Goal: Task Accomplishment & Management: Use online tool/utility

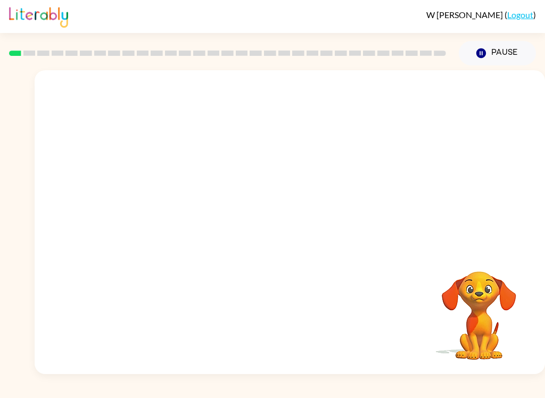
click at [59, 107] on div at bounding box center [290, 159] width 510 height 179
click at [470, 58] on button "Pause Pause" at bounding box center [496, 53] width 77 height 24
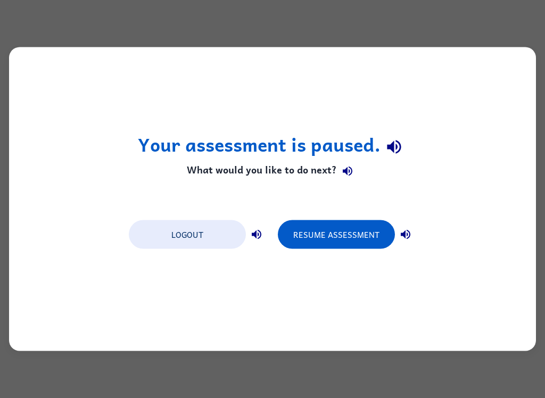
click at [360, 238] on button "Resume Assessment" at bounding box center [336, 234] width 117 height 29
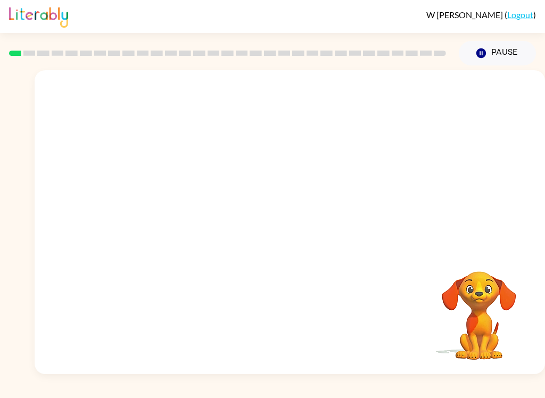
click at [32, 106] on div "Your browser must support playing .mp4 files to use Literably. Please try using…" at bounding box center [272, 219] width 545 height 308
click at [24, 325] on div "Your browser must support playing .mp4 files to use Literably. Please try using…" at bounding box center [272, 219] width 545 height 308
click at [173, 199] on video "Your browser must support playing .mp4 files to use Literably. Please try using…" at bounding box center [290, 159] width 510 height 179
click at [173, 211] on video "Your browser must support playing .mp4 files to use Literably. Please try using…" at bounding box center [290, 159] width 510 height 179
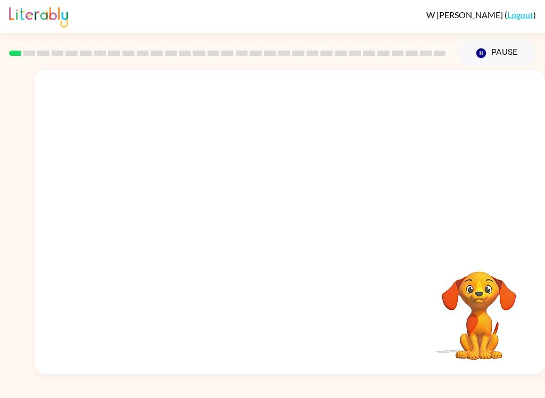
click at [173, 211] on video "Your browser must support playing .mp4 files to use Literably. Please try using…" at bounding box center [290, 159] width 510 height 179
click at [177, 201] on video "Your browser must support playing .mp4 files to use Literably. Please try using…" at bounding box center [290, 159] width 510 height 179
click at [176, 201] on video "Your browser must support playing .mp4 files to use Literably. Please try using…" at bounding box center [290, 159] width 510 height 179
click at [197, 217] on video "Your browser must support playing .mp4 files to use Literably. Please try using…" at bounding box center [290, 159] width 510 height 179
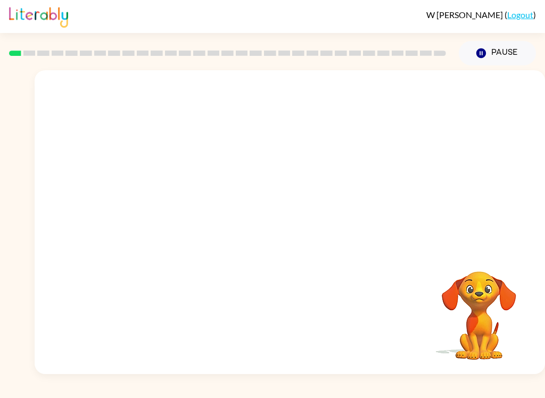
click at [175, 215] on video "Your browser must support playing .mp4 files to use Literably. Please try using…" at bounding box center [290, 159] width 510 height 179
click at [170, 218] on video "Your browser must support playing .mp4 files to use Literably. Please try using…" at bounding box center [290, 159] width 510 height 179
click at [183, 210] on video "Your browser must support playing .mp4 files to use Literably. Please try using…" at bounding box center [290, 159] width 510 height 179
click at [170, 205] on video "Your browser must support playing .mp4 files to use Literably. Please try using…" at bounding box center [290, 159] width 510 height 179
click at [157, 202] on video "Your browser must support playing .mp4 files to use Literably. Please try using…" at bounding box center [290, 159] width 510 height 179
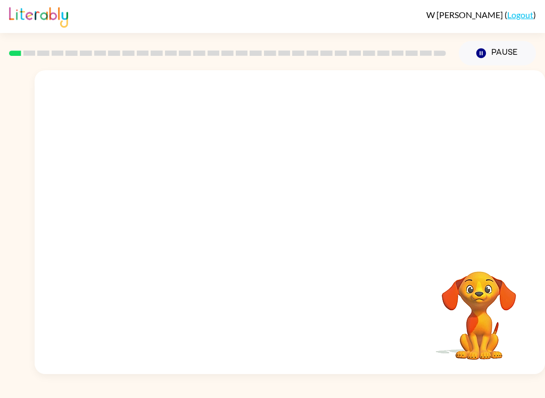
click at [160, 202] on video "Your browser must support playing .mp4 files to use Literably. Please try using…" at bounding box center [290, 159] width 510 height 179
click at [165, 217] on video "Your browser must support playing .mp4 files to use Literably. Please try using…" at bounding box center [290, 159] width 510 height 179
click at [161, 222] on video "Your browser must support playing .mp4 files to use Literably. Please try using…" at bounding box center [290, 159] width 510 height 179
click at [168, 217] on video "Your browser must support playing .mp4 files to use Literably. Please try using…" at bounding box center [290, 159] width 510 height 179
click at [185, 197] on video "Your browser must support playing .mp4 files to use Literably. Please try using…" at bounding box center [290, 159] width 510 height 179
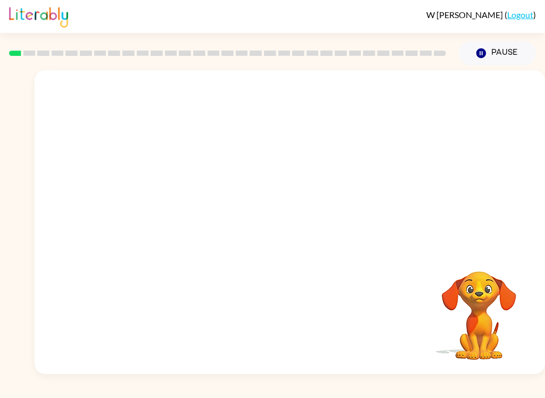
click at [163, 193] on video "Your browser must support playing .mp4 files to use Literably. Please try using…" at bounding box center [290, 159] width 510 height 179
click at [170, 200] on video "Your browser must support playing .mp4 files to use Literably. Please try using…" at bounding box center [290, 159] width 510 height 179
click at [169, 223] on video "Your browser must support playing .mp4 files to use Literably. Please try using…" at bounding box center [290, 159] width 510 height 179
click at [165, 210] on video "Your browser must support playing .mp4 files to use Literably. Please try using…" at bounding box center [290, 159] width 510 height 179
click at [185, 222] on video "Your browser must support playing .mp4 files to use Literably. Please try using…" at bounding box center [290, 159] width 510 height 179
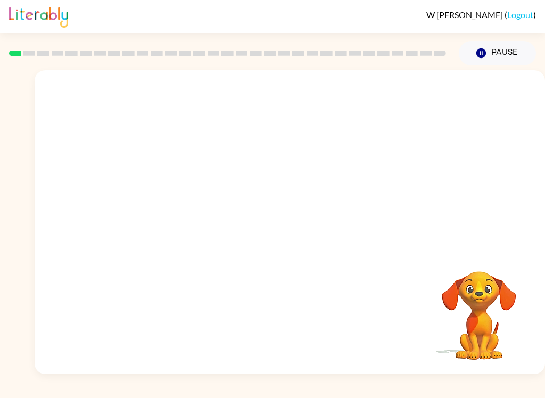
click at [185, 222] on video "Your browser must support playing .mp4 files to use Literably. Please try using…" at bounding box center [290, 159] width 510 height 179
click at [171, 228] on video "Your browser must support playing .mp4 files to use Literably. Please try using…" at bounding box center [290, 159] width 510 height 179
click at [166, 224] on video "Your browser must support playing .mp4 files to use Literably. Please try using…" at bounding box center [290, 159] width 510 height 179
click at [158, 215] on video "Your browser must support playing .mp4 files to use Literably. Please try using…" at bounding box center [290, 159] width 510 height 179
click at [161, 208] on video "Your browser must support playing .mp4 files to use Literably. Please try using…" at bounding box center [290, 159] width 510 height 179
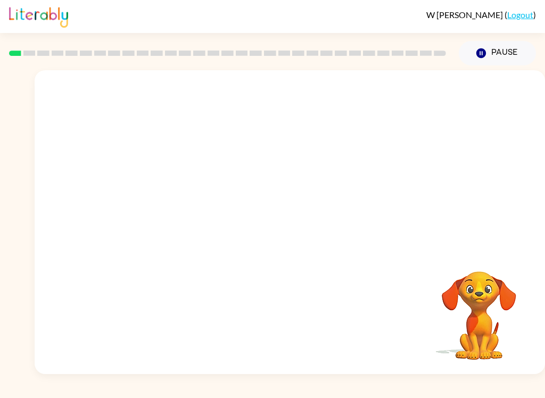
click at [177, 210] on video "Your browser must support playing .mp4 files to use Literably. Please try using…" at bounding box center [290, 159] width 510 height 179
click at [164, 191] on video "Your browser must support playing .mp4 files to use Literably. Please try using…" at bounding box center [290, 159] width 510 height 179
click at [153, 203] on video "Your browser must support playing .mp4 files to use Literably. Please try using…" at bounding box center [290, 159] width 510 height 179
click at [170, 220] on video "Your browser must support playing .mp4 files to use Literably. Please try using…" at bounding box center [290, 159] width 510 height 179
click at [158, 207] on video "Your browser must support playing .mp4 files to use Literably. Please try using…" at bounding box center [290, 159] width 510 height 179
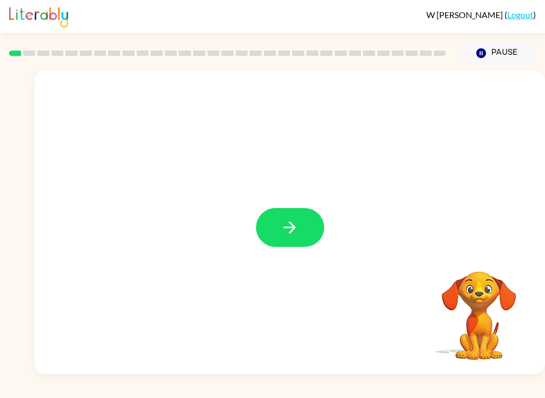
click at [267, 225] on button "button" at bounding box center [290, 227] width 68 height 39
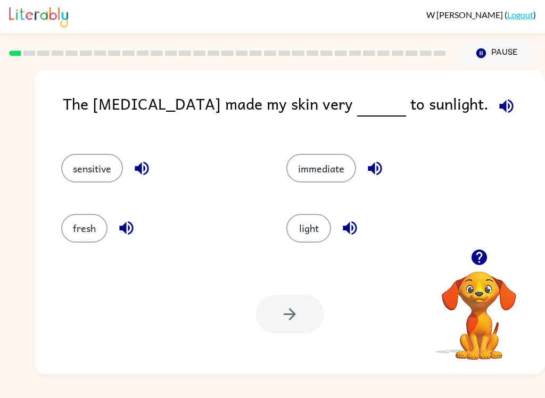
click at [86, 173] on button "sensitive" at bounding box center [92, 168] width 62 height 29
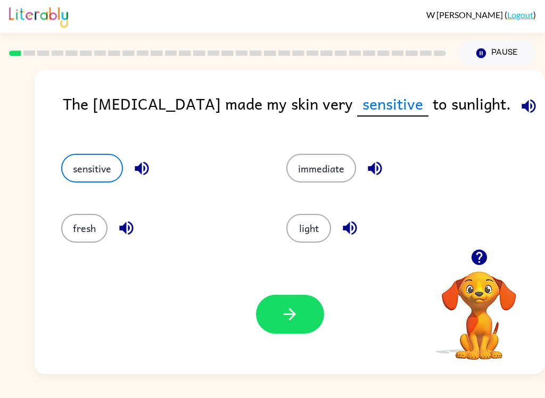
click at [267, 320] on button "button" at bounding box center [290, 314] width 68 height 39
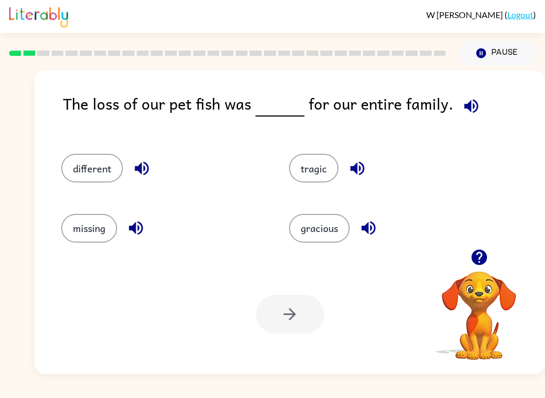
click at [317, 175] on button "tragic" at bounding box center [313, 168] width 49 height 29
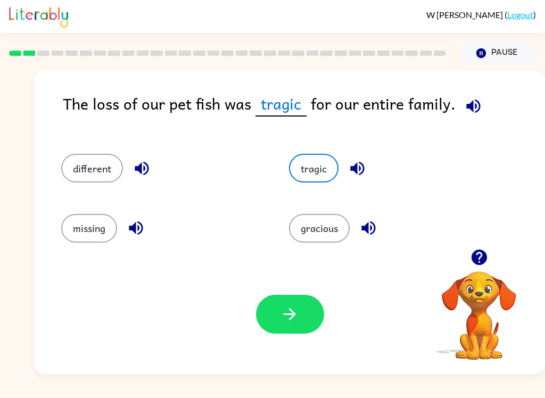
click at [282, 333] on button "button" at bounding box center [290, 314] width 68 height 39
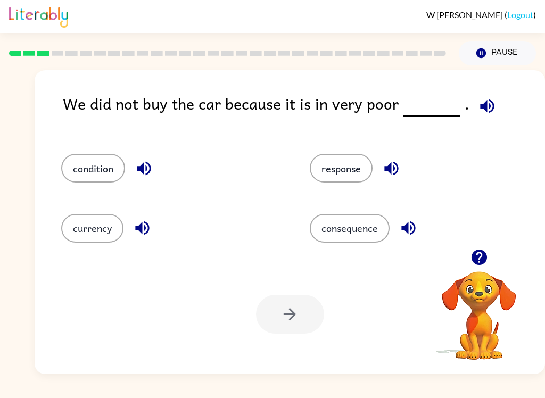
click at [144, 169] on icon "button" at bounding box center [144, 169] width 14 height 14
click at [141, 238] on button "button" at bounding box center [142, 227] width 27 height 27
click at [141, 237] on icon "button" at bounding box center [142, 228] width 19 height 19
click at [137, 228] on icon "button" at bounding box center [142, 228] width 14 height 14
click at [146, 227] on icon "button" at bounding box center [142, 228] width 19 height 19
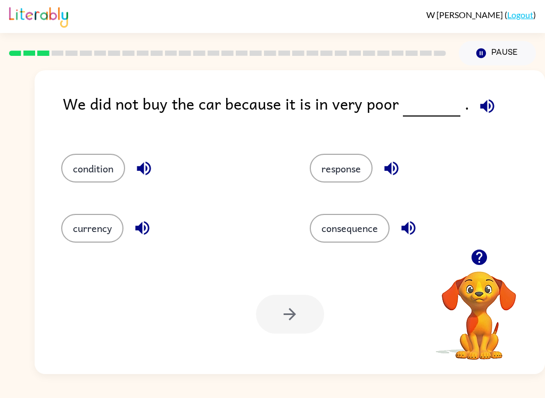
click at [384, 183] on div "response" at bounding box center [413, 163] width 248 height 60
click at [372, 163] on button "response" at bounding box center [340, 168] width 63 height 29
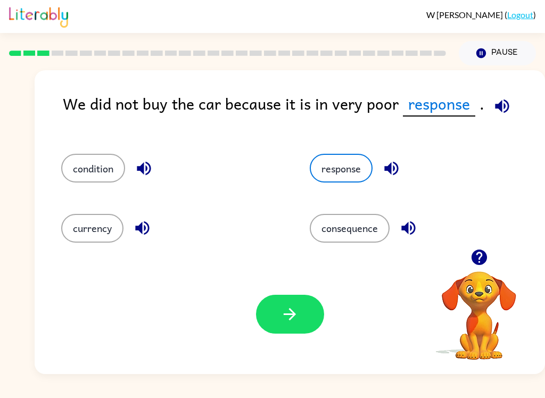
click at [92, 171] on button "condition" at bounding box center [93, 168] width 64 height 29
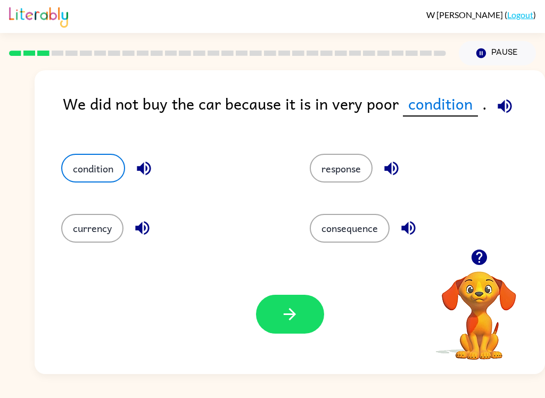
click at [297, 319] on icon "button" at bounding box center [289, 314] width 19 height 19
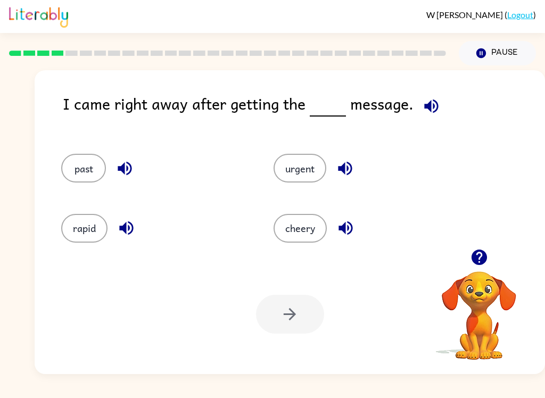
click at [428, 110] on icon "button" at bounding box center [431, 106] width 14 height 14
click at [343, 170] on icon "button" at bounding box center [345, 169] width 14 height 14
click at [292, 175] on button "urgent" at bounding box center [299, 168] width 53 height 29
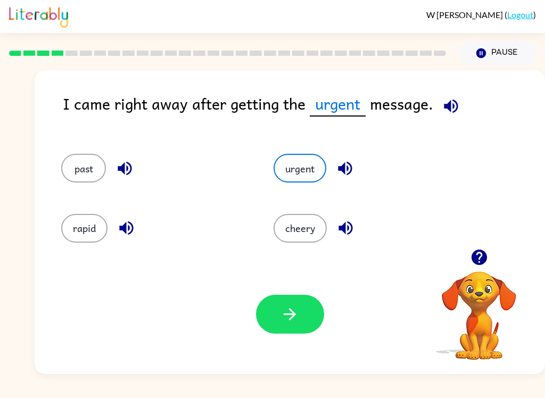
click at [266, 316] on button "button" at bounding box center [290, 314] width 68 height 39
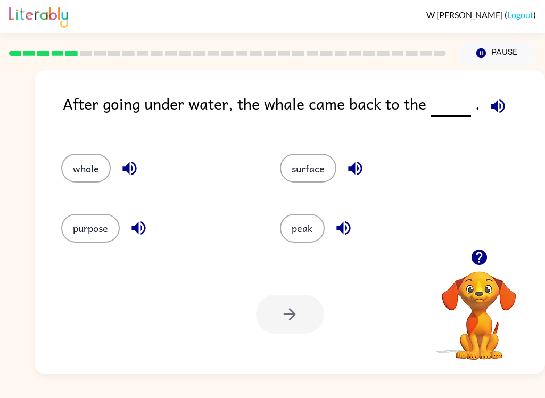
click at [490, 108] on icon "button" at bounding box center [497, 106] width 14 height 14
click at [296, 327] on div at bounding box center [290, 314] width 68 height 39
click at [297, 180] on button "surface" at bounding box center [308, 168] width 56 height 29
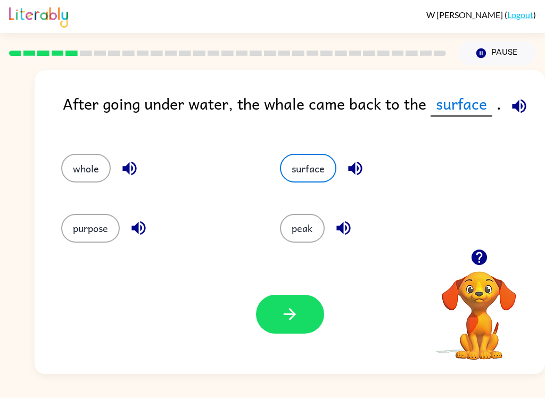
click at [295, 321] on icon "button" at bounding box center [289, 314] width 19 height 19
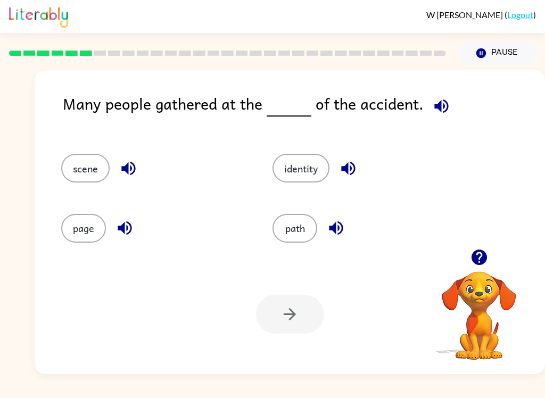
click at [433, 98] on icon "button" at bounding box center [441, 106] width 19 height 19
click at [126, 169] on icon "button" at bounding box center [128, 169] width 14 height 14
click at [347, 162] on icon "button" at bounding box center [348, 168] width 19 height 19
click at [128, 164] on icon "button" at bounding box center [128, 169] width 14 height 14
click at [80, 162] on button "scene" at bounding box center [85, 168] width 48 height 29
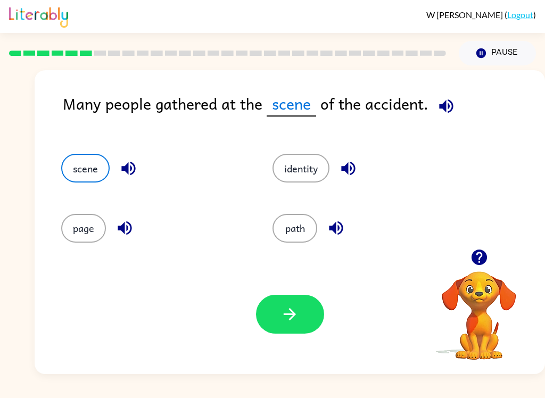
click at [284, 324] on button "button" at bounding box center [290, 314] width 68 height 39
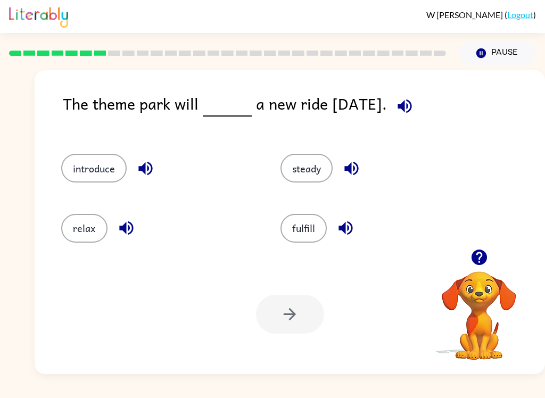
click at [409, 102] on icon "button" at bounding box center [404, 106] width 19 height 19
click at [89, 170] on button "introduce" at bounding box center [93, 168] width 65 height 29
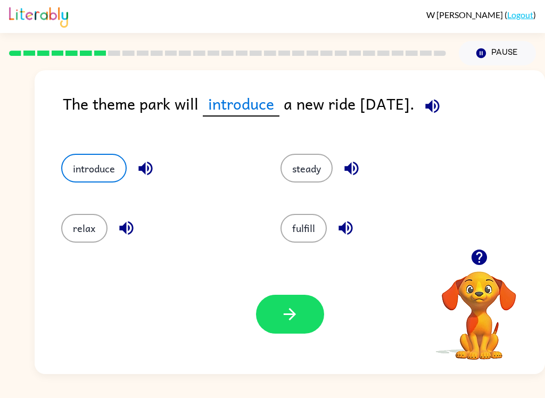
click at [295, 330] on button "button" at bounding box center [290, 314] width 68 height 39
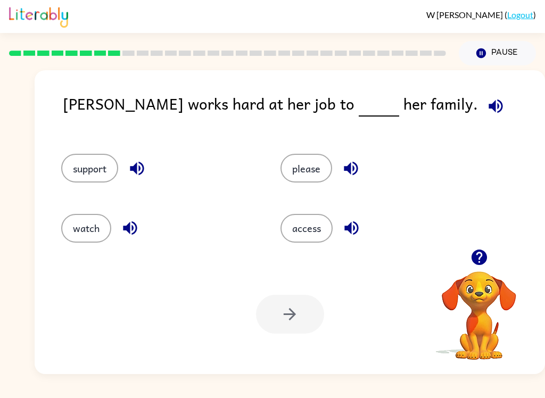
click at [488, 107] on icon "button" at bounding box center [495, 106] width 14 height 14
click at [72, 173] on button "support" at bounding box center [89, 168] width 57 height 29
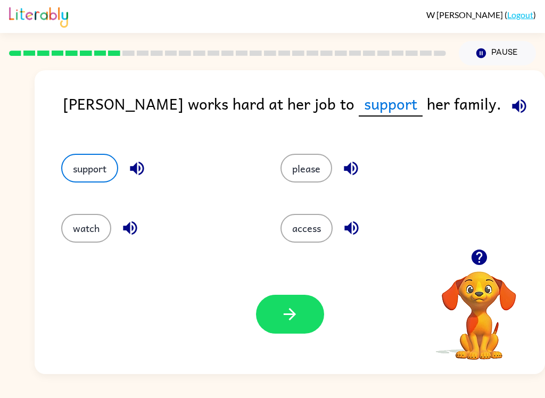
click at [282, 313] on icon "button" at bounding box center [289, 314] width 19 height 19
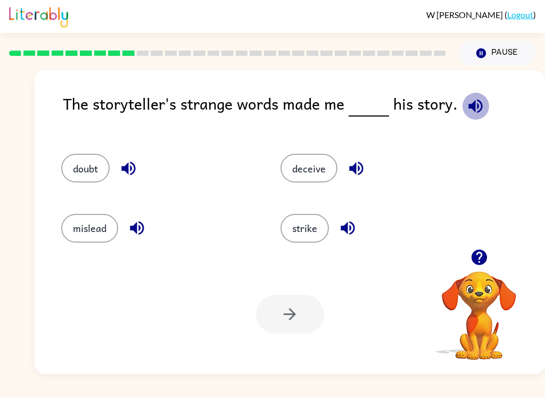
click at [471, 96] on button "button" at bounding box center [475, 106] width 27 height 27
click at [354, 170] on icon "button" at bounding box center [356, 169] width 14 height 14
click at [136, 232] on icon "button" at bounding box center [137, 228] width 14 height 14
click at [132, 180] on button "button" at bounding box center [128, 168] width 27 height 27
click at [129, 176] on icon "button" at bounding box center [128, 168] width 19 height 19
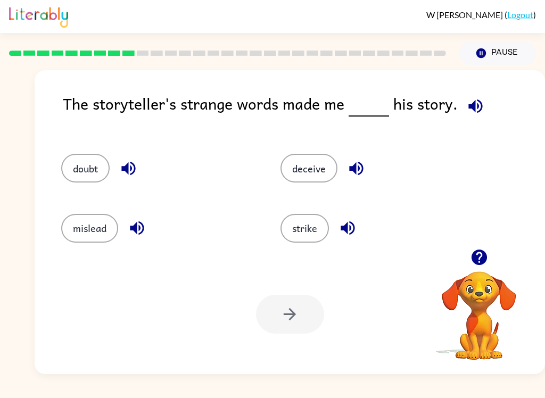
click at [127, 169] on icon "button" at bounding box center [128, 169] width 14 height 14
click at [86, 171] on button "doubt" at bounding box center [85, 168] width 48 height 29
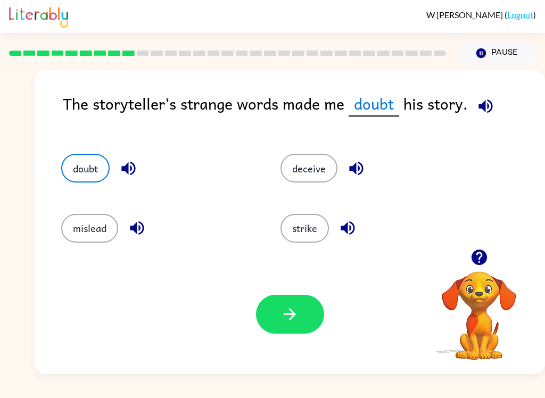
click at [285, 320] on icon "button" at bounding box center [289, 314] width 19 height 19
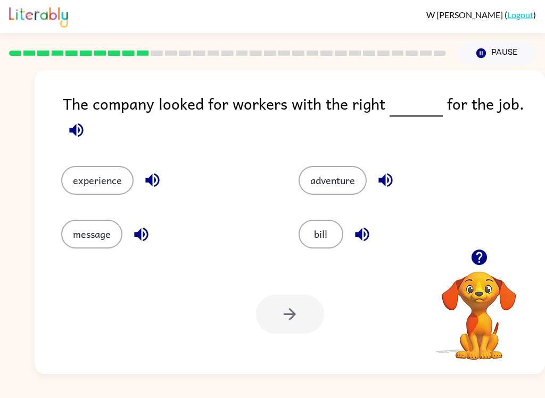
click at [73, 136] on icon "button" at bounding box center [76, 130] width 19 height 19
click at [356, 235] on icon "button" at bounding box center [362, 234] width 14 height 14
click at [375, 181] on button "button" at bounding box center [385, 179] width 27 height 27
click at [157, 183] on icon "button" at bounding box center [152, 180] width 14 height 14
click at [80, 188] on button "experience" at bounding box center [97, 180] width 72 height 29
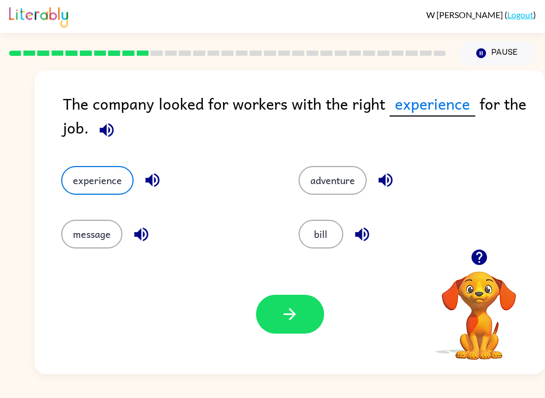
click at [258, 322] on button "button" at bounding box center [290, 314] width 68 height 39
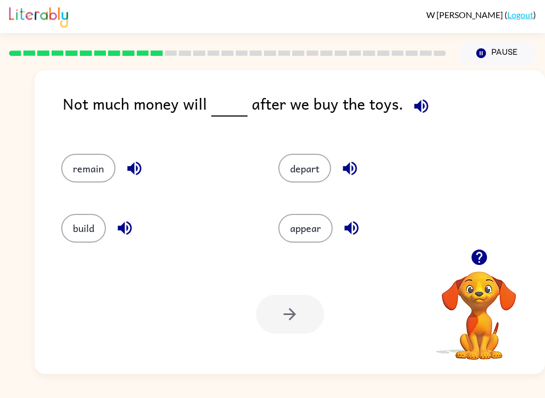
click at [137, 171] on icon "button" at bounding box center [134, 169] width 14 height 14
click at [83, 171] on button "remain" at bounding box center [88, 168] width 54 height 29
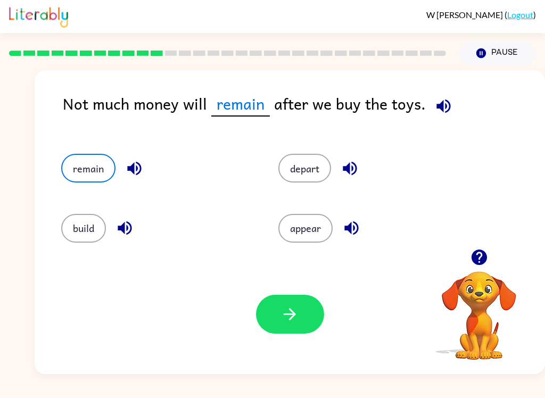
click at [291, 350] on div "Your browser must support playing .mp4 files to use Literably. Please try using…" at bounding box center [290, 314] width 510 height 120
click at [274, 312] on button "button" at bounding box center [290, 314] width 68 height 39
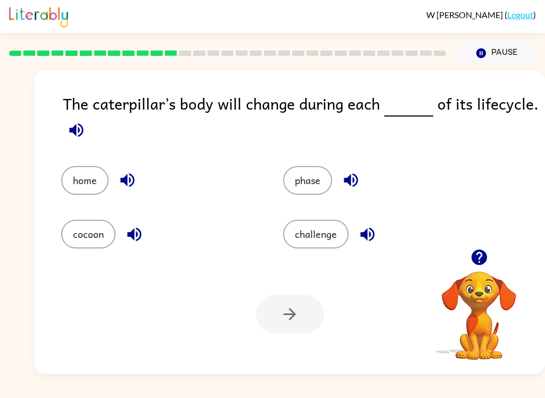
click at [82, 130] on icon "button" at bounding box center [76, 130] width 14 height 14
click at [76, 134] on icon "button" at bounding box center [76, 130] width 14 height 14
click at [80, 139] on icon "button" at bounding box center [76, 130] width 19 height 19
click at [78, 132] on icon "button" at bounding box center [76, 130] width 19 height 19
click at [80, 137] on icon "button" at bounding box center [76, 130] width 19 height 19
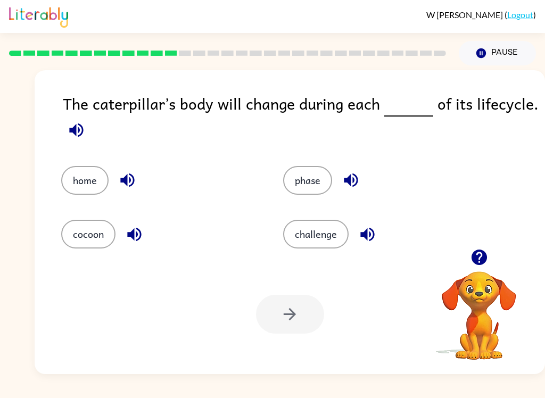
click at [72, 136] on icon "button" at bounding box center [76, 130] width 19 height 19
click at [70, 130] on icon "button" at bounding box center [76, 130] width 14 height 14
click at [305, 186] on button "phase" at bounding box center [307, 180] width 49 height 29
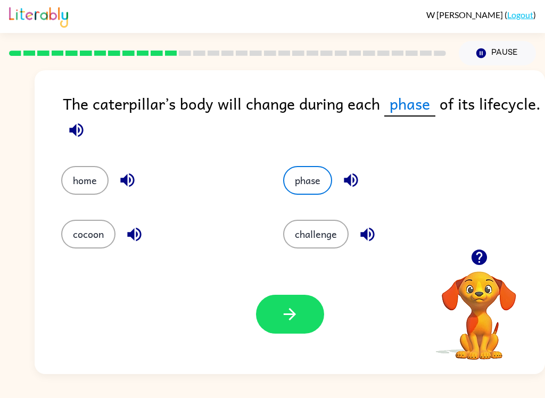
click at [278, 306] on button "button" at bounding box center [290, 314] width 68 height 39
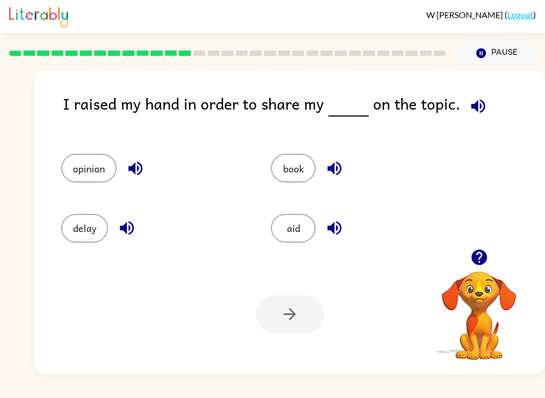
click at [468, 103] on icon "button" at bounding box center [477, 106] width 19 height 19
click at [145, 165] on icon "button" at bounding box center [135, 168] width 19 height 19
click at [129, 234] on icon "button" at bounding box center [127, 228] width 14 height 14
click at [331, 228] on icon "button" at bounding box center [334, 228] width 14 height 14
click at [287, 169] on button "book" at bounding box center [293, 168] width 45 height 29
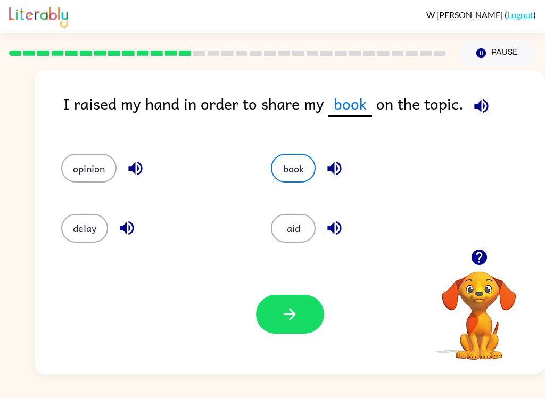
click at [289, 225] on button "aid" at bounding box center [293, 228] width 45 height 29
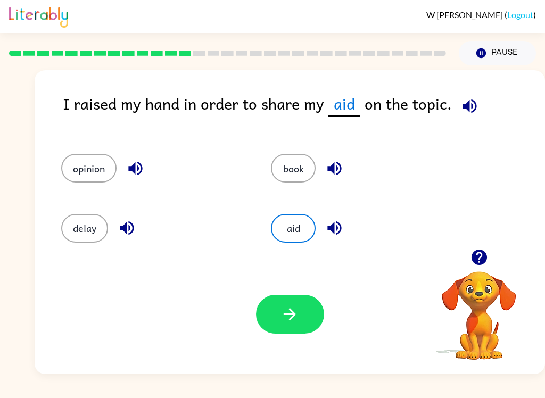
click at [73, 224] on button "delay" at bounding box center [84, 228] width 47 height 29
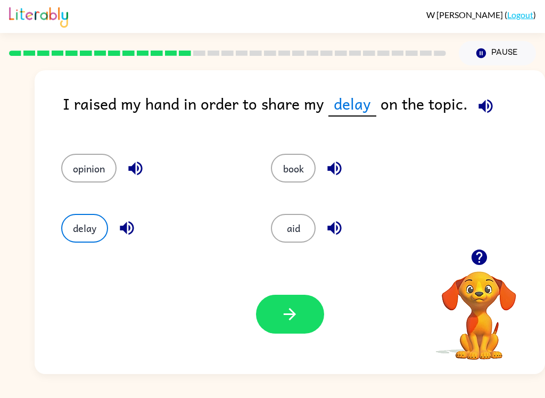
click at [284, 236] on button "aid" at bounding box center [293, 228] width 45 height 29
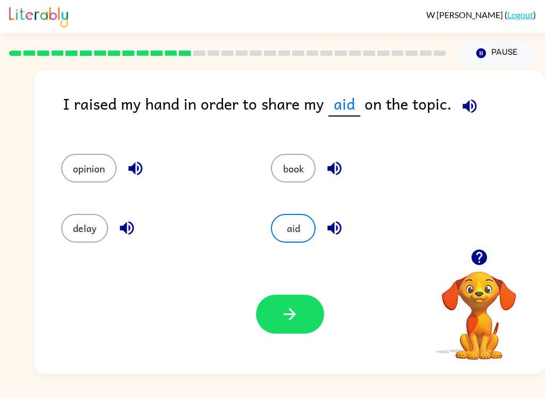
click at [73, 174] on button "opinion" at bounding box center [88, 168] width 55 height 29
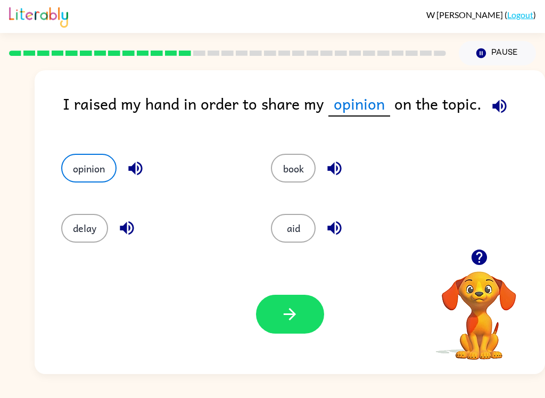
click at [303, 304] on button "button" at bounding box center [290, 314] width 68 height 39
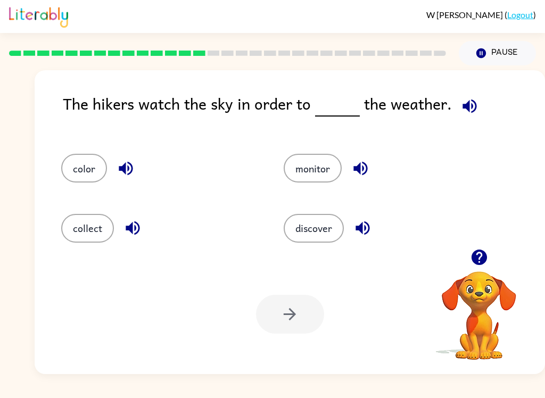
click at [454, 117] on div "The hikers watch the sky in order to the weather." at bounding box center [304, 111] width 482 height 41
click at [472, 110] on icon "button" at bounding box center [469, 106] width 19 height 19
click at [358, 161] on icon "button" at bounding box center [360, 168] width 19 height 19
click at [370, 222] on icon "button" at bounding box center [362, 228] width 19 height 19
click at [141, 225] on icon "button" at bounding box center [132, 228] width 19 height 19
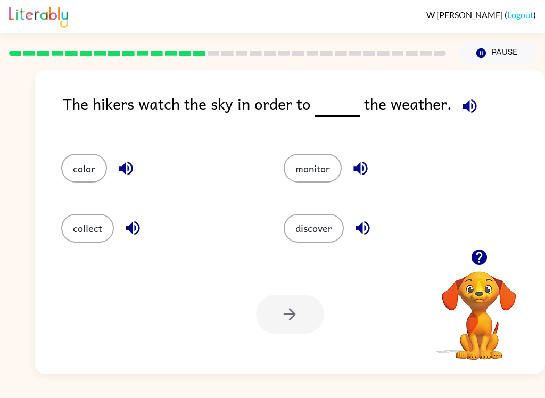
click at [131, 171] on icon "button" at bounding box center [126, 169] width 14 height 14
click at [470, 110] on icon "button" at bounding box center [469, 106] width 19 height 19
click at [470, 109] on icon "button" at bounding box center [469, 106] width 19 height 19
click at [330, 232] on button "discover" at bounding box center [313, 228] width 60 height 29
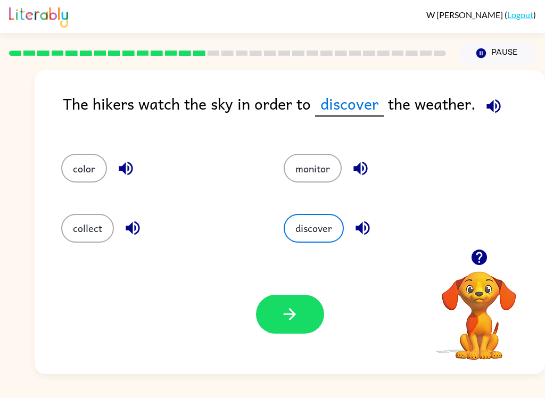
click at [281, 331] on button "button" at bounding box center [290, 314] width 68 height 39
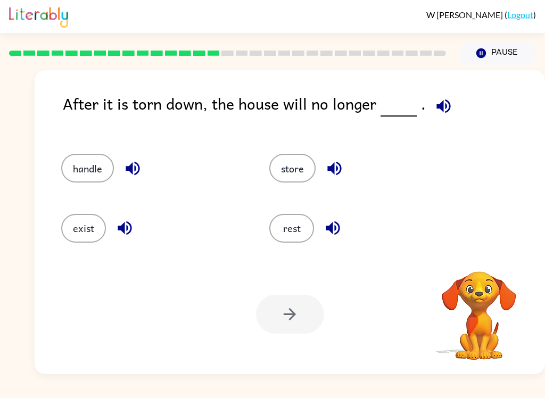
click at [447, 102] on icon "button" at bounding box center [443, 106] width 19 height 19
click at [441, 112] on icon "button" at bounding box center [443, 106] width 14 height 14
click at [445, 104] on icon "button" at bounding box center [443, 106] width 14 height 14
click at [438, 113] on icon "button" at bounding box center [443, 106] width 19 height 19
click at [90, 233] on button "exist" at bounding box center [83, 228] width 45 height 29
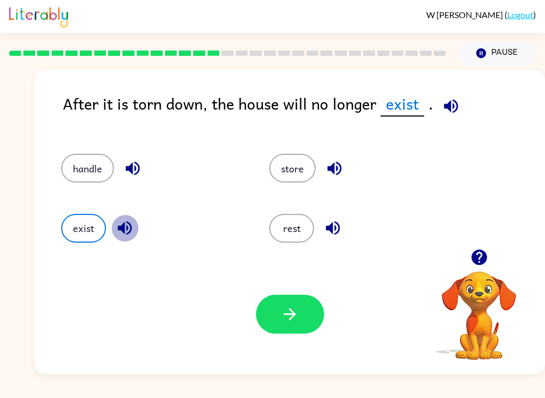
click at [129, 223] on icon "button" at bounding box center [125, 228] width 14 height 14
click at [289, 319] on icon "button" at bounding box center [289, 314] width 19 height 19
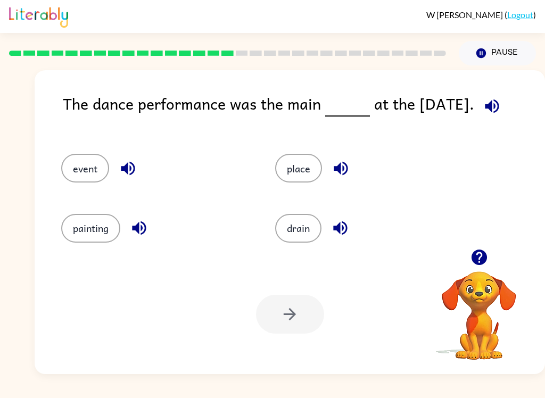
click at [89, 170] on button "event" at bounding box center [85, 168] width 48 height 29
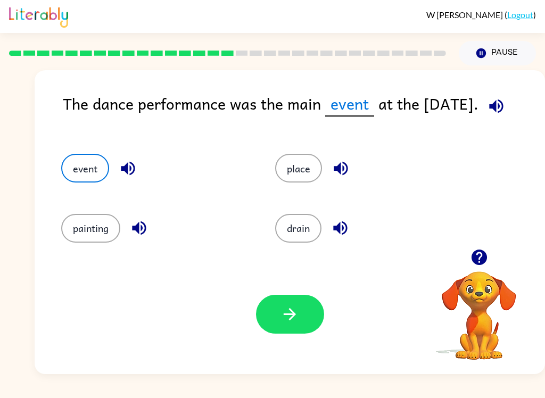
click at [299, 315] on button "button" at bounding box center [290, 314] width 68 height 39
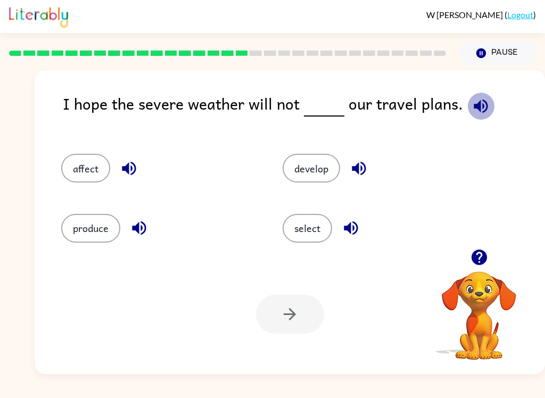
click at [471, 106] on icon "button" at bounding box center [480, 106] width 19 height 19
click at [362, 166] on icon "button" at bounding box center [358, 168] width 19 height 19
click at [121, 169] on icon "button" at bounding box center [129, 168] width 19 height 19
click at [85, 168] on button "affect" at bounding box center [85, 168] width 49 height 29
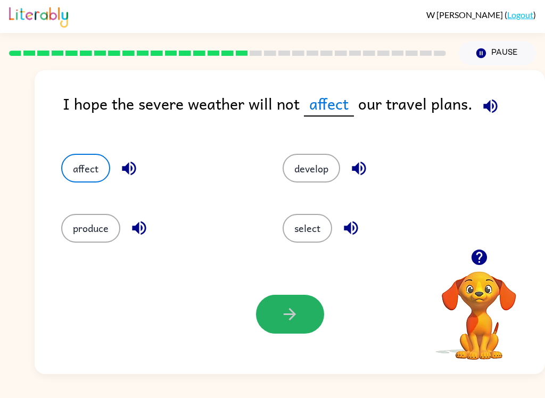
click at [295, 316] on icon "button" at bounding box center [289, 314] width 19 height 19
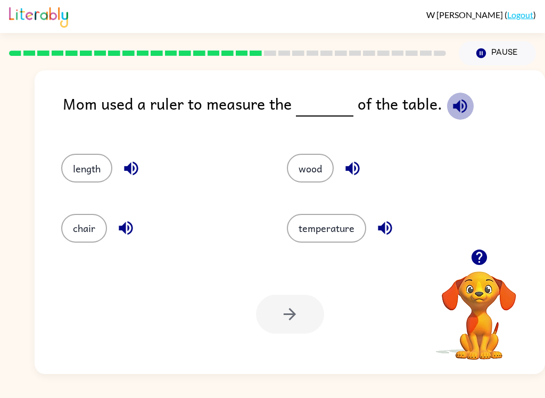
click at [456, 102] on icon "button" at bounding box center [460, 106] width 14 height 14
click at [73, 155] on button "length" at bounding box center [86, 168] width 51 height 29
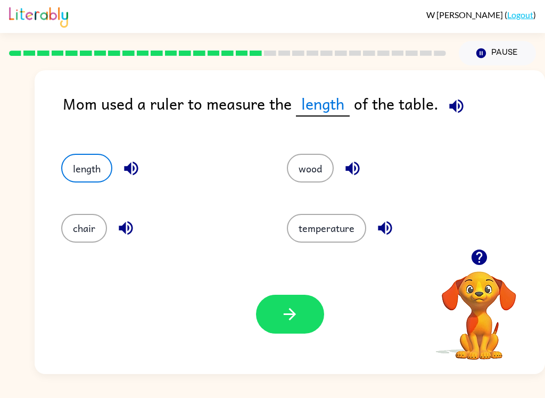
click at [299, 301] on button "button" at bounding box center [290, 314] width 68 height 39
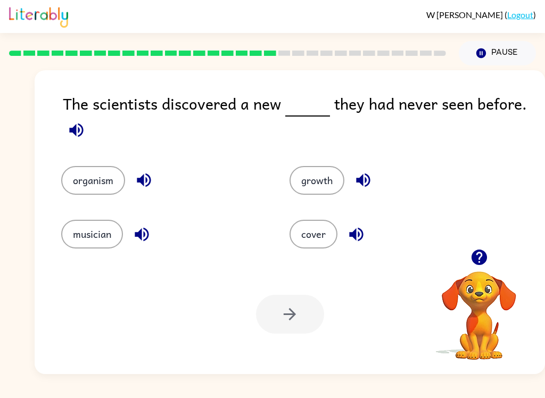
click at [81, 142] on button "button" at bounding box center [76, 129] width 27 height 27
click at [349, 231] on icon "button" at bounding box center [356, 234] width 19 height 19
click at [143, 177] on icon "button" at bounding box center [144, 180] width 14 height 14
click at [135, 246] on button "button" at bounding box center [141, 234] width 27 height 27
click at [368, 184] on icon "button" at bounding box center [363, 180] width 14 height 14
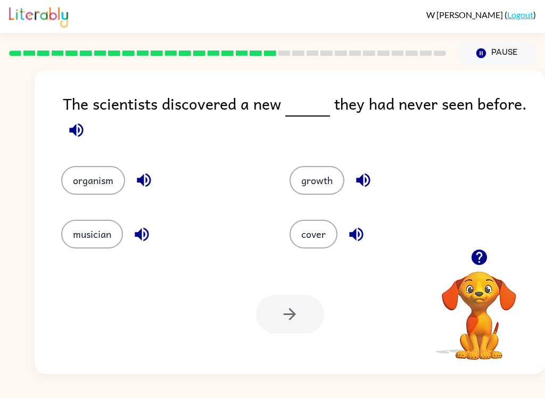
click at [57, 135] on div "The scientists discovered a new they had never seen before. organism growth mus…" at bounding box center [290, 222] width 510 height 304
click at [93, 127] on div "The scientists discovered a new they had never seen before." at bounding box center [304, 117] width 482 height 53
click at [78, 125] on icon "button" at bounding box center [76, 130] width 14 height 14
click at [134, 173] on button "button" at bounding box center [143, 179] width 27 height 27
click at [135, 228] on icon "button" at bounding box center [141, 234] width 19 height 19
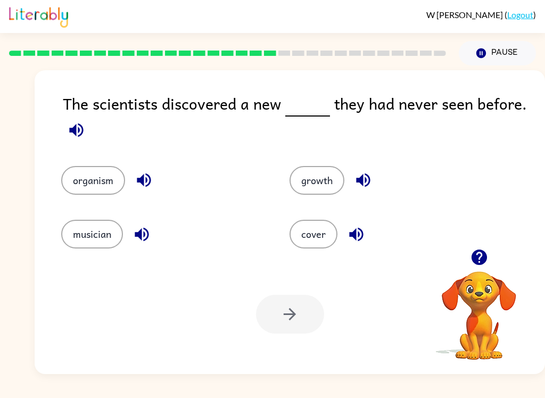
click at [359, 245] on button "button" at bounding box center [355, 234] width 27 height 27
click at [366, 175] on icon "button" at bounding box center [363, 180] width 14 height 14
click at [317, 179] on button "growth" at bounding box center [316, 180] width 55 height 29
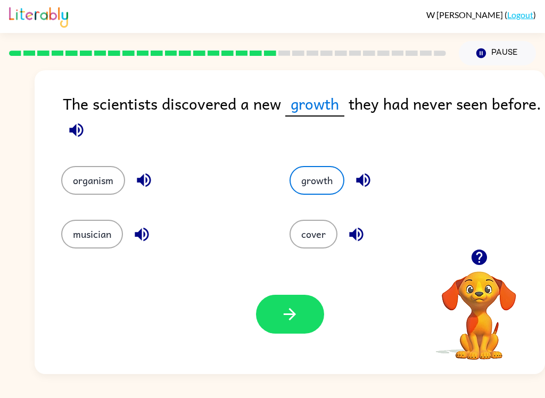
click at [273, 319] on button "button" at bounding box center [290, 314] width 68 height 39
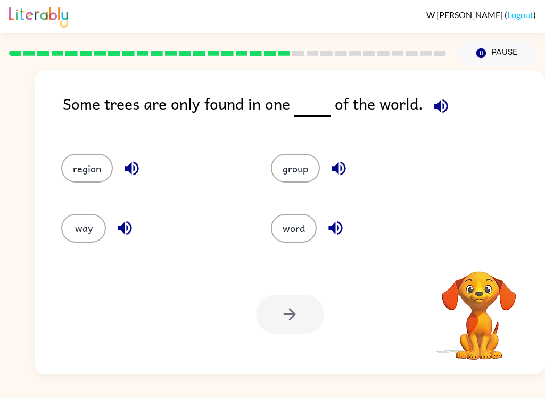
click at [445, 113] on icon "button" at bounding box center [440, 106] width 19 height 19
click at [133, 219] on icon "button" at bounding box center [124, 228] width 19 height 19
click at [124, 160] on icon "button" at bounding box center [131, 168] width 19 height 19
click at [338, 157] on button "button" at bounding box center [338, 168] width 27 height 27
click at [341, 224] on icon "button" at bounding box center [335, 228] width 19 height 19
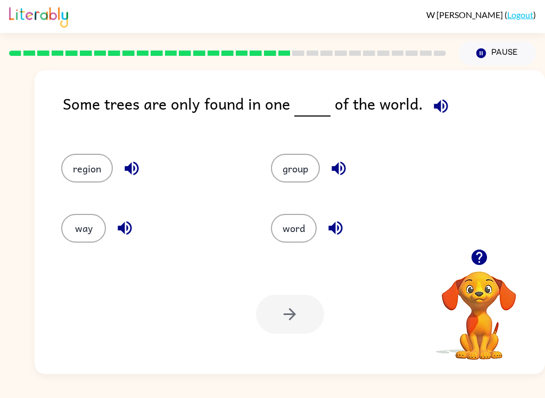
click at [125, 162] on icon "button" at bounding box center [131, 168] width 19 height 19
click at [81, 163] on button "region" at bounding box center [87, 168] width 52 height 29
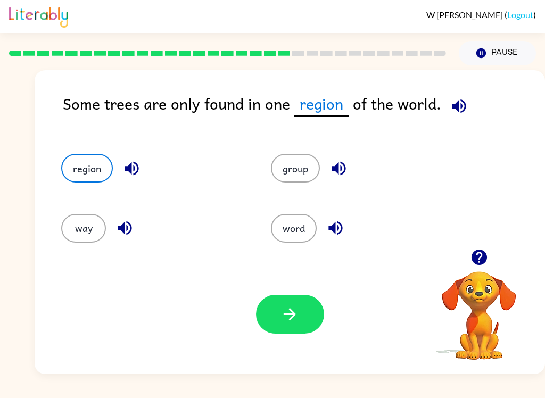
click at [284, 317] on icon "button" at bounding box center [289, 314] width 19 height 19
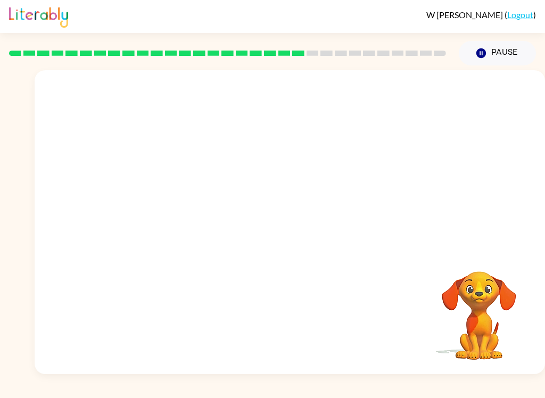
click at [190, 212] on video "Your browser must support playing .mp4 files to use Literably. Please try using…" at bounding box center [290, 159] width 510 height 179
click at [189, 227] on video "Your browser must support playing .mp4 files to use Literably. Please try using…" at bounding box center [290, 159] width 510 height 179
click at [193, 218] on video "Your browser must support playing .mp4 files to use Literably. Please try using…" at bounding box center [290, 159] width 510 height 179
click at [192, 217] on video "Your browser must support playing .mp4 files to use Literably. Please try using…" at bounding box center [290, 159] width 510 height 179
click at [198, 227] on video "Your browser must support playing .mp4 files to use Literably. Please try using…" at bounding box center [290, 159] width 510 height 179
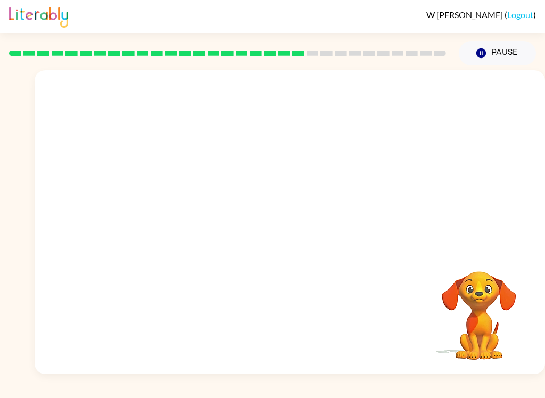
click at [201, 225] on video "Your browser must support playing .mp4 files to use Literably. Please try using…" at bounding box center [290, 159] width 510 height 179
click at [200, 224] on video "Your browser must support playing .mp4 files to use Literably. Please try using…" at bounding box center [290, 159] width 510 height 179
click at [190, 213] on video "Your browser must support playing .mp4 files to use Literably. Please try using…" at bounding box center [290, 159] width 510 height 179
click at [185, 221] on video "Your browser must support playing .mp4 files to use Literably. Please try using…" at bounding box center [290, 159] width 510 height 179
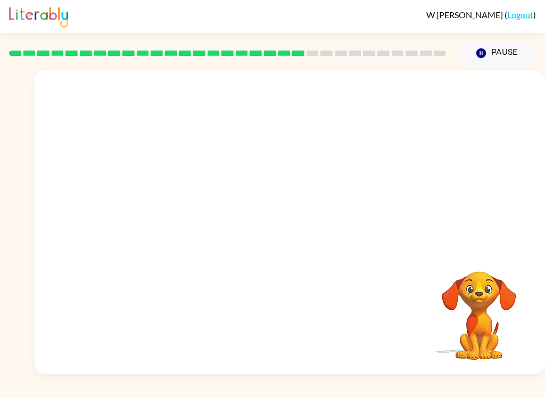
click at [185, 221] on video "Your browser must support playing .mp4 files to use Literably. Please try using…" at bounding box center [290, 159] width 510 height 179
click at [189, 221] on video "Your browser must support playing .mp4 files to use Literably. Please try using…" at bounding box center [290, 159] width 510 height 179
click at [188, 220] on video "Your browser must support playing .mp4 files to use Literably. Please try using…" at bounding box center [290, 159] width 510 height 179
click at [231, 296] on div "Your browser must support playing .mp4 files to use Literably. Please try using…" at bounding box center [290, 222] width 510 height 304
click at [191, 216] on video "Your browser must support playing .mp4 files to use Literably. Please try using…" at bounding box center [290, 159] width 510 height 179
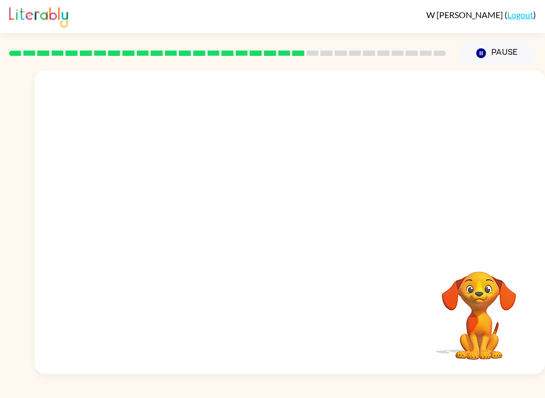
click at [192, 226] on video "Your browser must support playing .mp4 files to use Literably. Please try using…" at bounding box center [290, 159] width 510 height 179
click at [192, 229] on video "Your browser must support playing .mp4 files to use Literably. Please try using…" at bounding box center [290, 159] width 510 height 179
click at [194, 216] on video "Your browser must support playing .mp4 files to use Literably. Please try using…" at bounding box center [290, 159] width 510 height 179
click at [200, 219] on video "Your browser must support playing .mp4 files to use Literably. Please try using…" at bounding box center [290, 159] width 510 height 179
click at [181, 225] on video "Your browser must support playing .mp4 files to use Literably. Please try using…" at bounding box center [290, 159] width 510 height 179
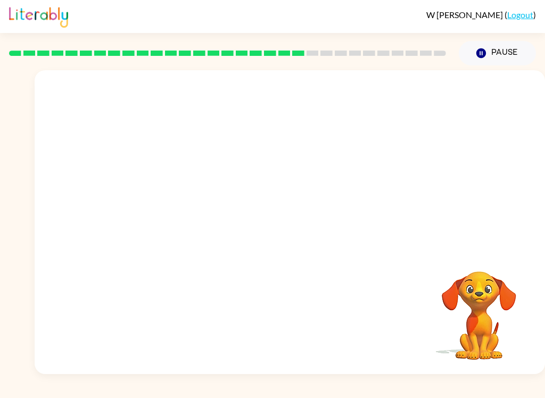
click at [181, 225] on video "Your browser must support playing .mp4 files to use Literably. Please try using…" at bounding box center [290, 159] width 510 height 179
click at [185, 226] on video "Your browser must support playing .mp4 files to use Literably. Please try using…" at bounding box center [290, 159] width 510 height 179
click at [184, 222] on video "Your browser must support playing .mp4 files to use Literably. Please try using…" at bounding box center [290, 159] width 510 height 179
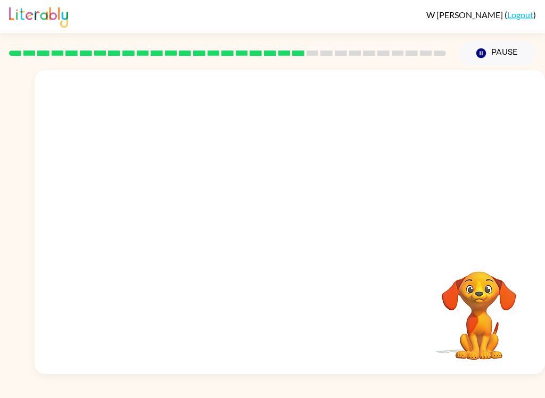
click at [191, 210] on video "Your browser must support playing .mp4 files to use Literably. Please try using…" at bounding box center [290, 159] width 510 height 179
click at [275, 244] on div at bounding box center [290, 227] width 68 height 39
click at [278, 237] on div at bounding box center [290, 227] width 68 height 39
click at [278, 233] on div at bounding box center [290, 227] width 68 height 39
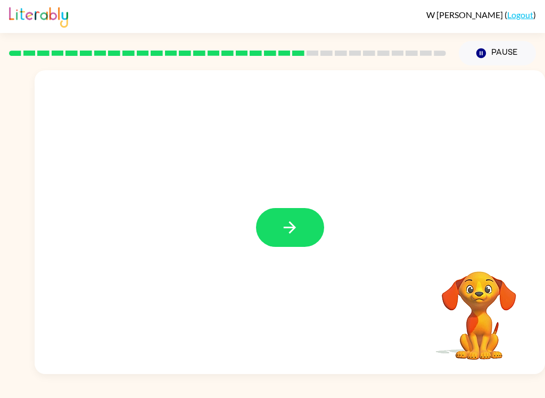
click at [279, 238] on button "button" at bounding box center [290, 227] width 68 height 39
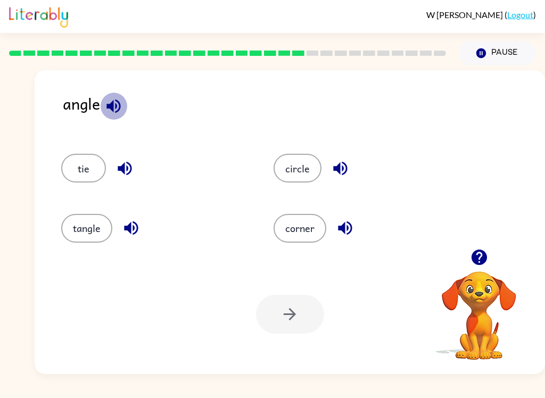
click at [105, 111] on icon "button" at bounding box center [113, 106] width 19 height 19
click at [342, 177] on icon "button" at bounding box center [340, 168] width 19 height 19
click at [336, 228] on icon "button" at bounding box center [345, 228] width 19 height 19
click at [130, 231] on icon "button" at bounding box center [131, 228] width 14 height 14
click at [124, 174] on icon "button" at bounding box center [125, 169] width 14 height 14
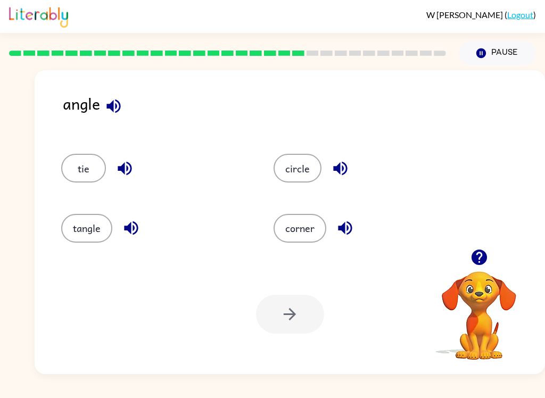
click at [125, 238] on button "button" at bounding box center [131, 227] width 27 height 27
click at [336, 233] on icon "button" at bounding box center [345, 228] width 19 height 19
click at [292, 155] on button "circle" at bounding box center [297, 168] width 48 height 29
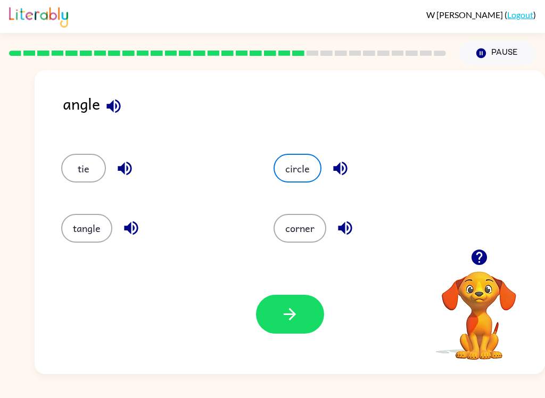
click at [284, 322] on icon "button" at bounding box center [289, 314] width 19 height 19
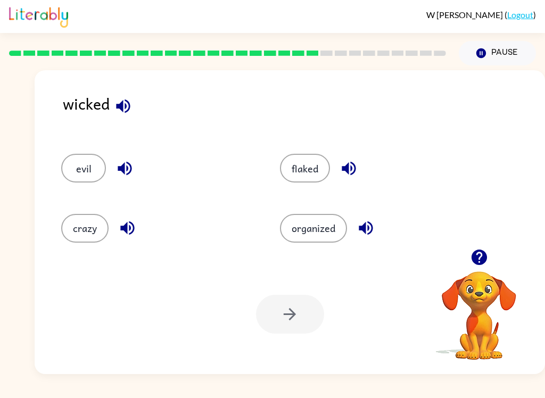
click at [313, 52] on rect at bounding box center [312, 53] width 12 height 5
click at [351, 169] on icon "button" at bounding box center [348, 169] width 14 height 14
click at [373, 237] on icon "button" at bounding box center [365, 228] width 19 height 19
click at [120, 235] on icon "button" at bounding box center [127, 228] width 19 height 19
click at [131, 179] on button "button" at bounding box center [124, 168] width 27 height 27
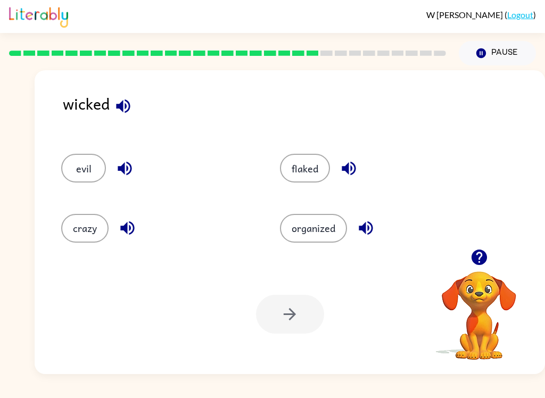
click at [76, 175] on button "evil" at bounding box center [83, 168] width 45 height 29
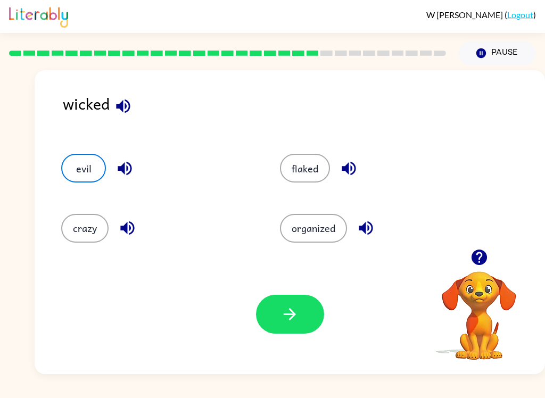
click at [263, 319] on button "button" at bounding box center [290, 314] width 68 height 39
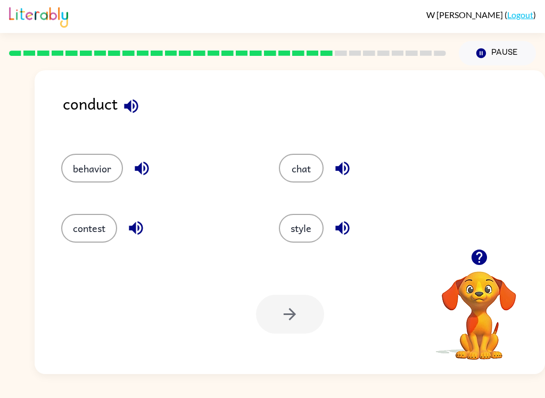
click at [120, 107] on button "button" at bounding box center [131, 106] width 27 height 27
click at [134, 233] on icon "button" at bounding box center [136, 228] width 19 height 19
click at [337, 227] on icon "button" at bounding box center [342, 228] width 14 height 14
click at [330, 165] on button "button" at bounding box center [342, 168] width 27 height 27
click at [141, 182] on button "button" at bounding box center [141, 168] width 27 height 27
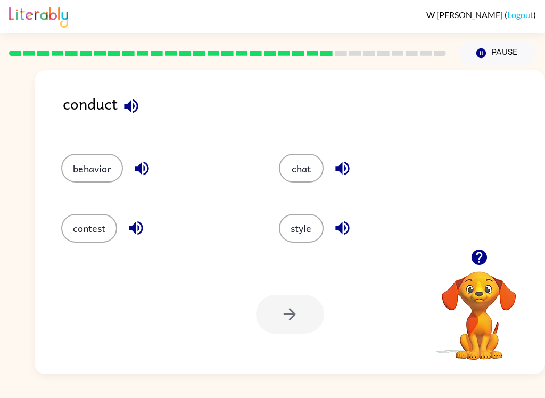
click at [76, 182] on button "behavior" at bounding box center [92, 168] width 62 height 29
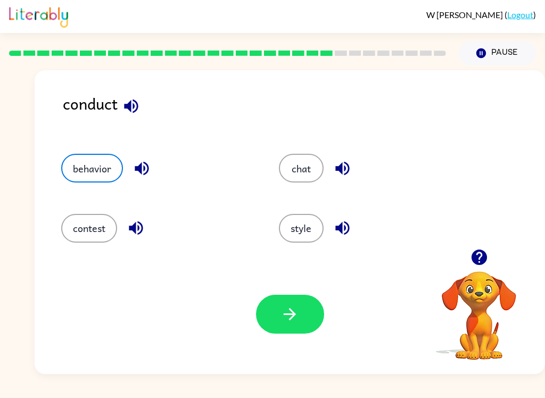
click at [272, 318] on button "button" at bounding box center [290, 314] width 68 height 39
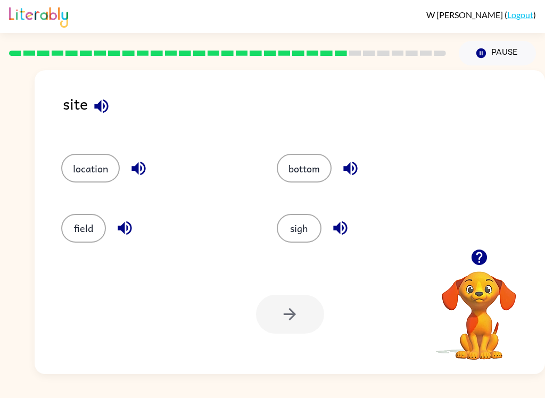
click at [95, 113] on icon "button" at bounding box center [101, 106] width 19 height 19
click at [331, 236] on icon "button" at bounding box center [340, 228] width 19 height 19
click at [349, 170] on icon "button" at bounding box center [350, 169] width 14 height 14
click at [104, 117] on button "button" at bounding box center [101, 106] width 27 height 27
click at [133, 174] on icon "button" at bounding box center [138, 168] width 19 height 19
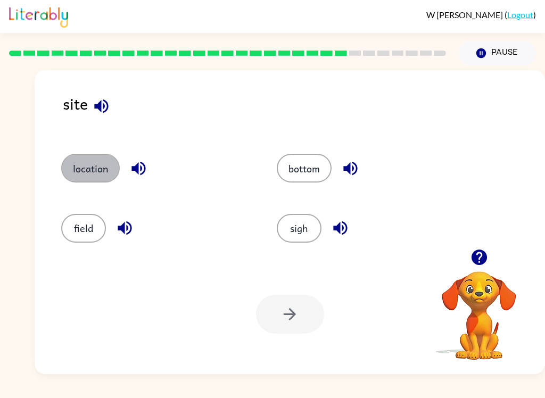
click at [83, 174] on button "location" at bounding box center [90, 168] width 58 height 29
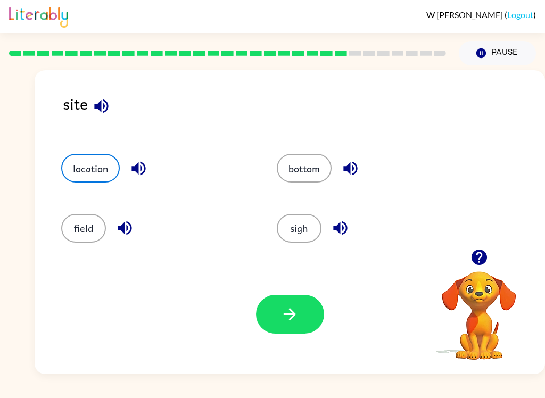
click at [269, 313] on button "button" at bounding box center [290, 314] width 68 height 39
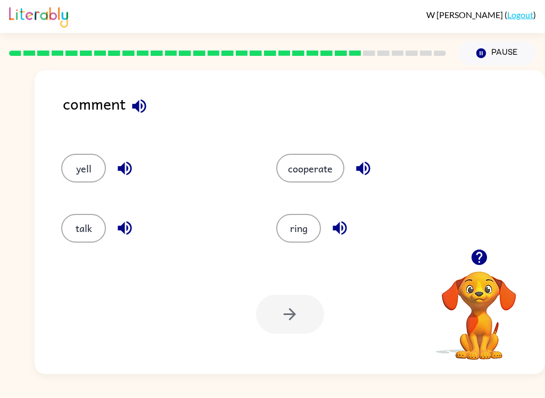
click at [130, 117] on button "button" at bounding box center [138, 106] width 27 height 27
click at [119, 169] on icon "button" at bounding box center [125, 169] width 14 height 14
click at [120, 245] on div "talk" at bounding box center [148, 224] width 215 height 60
click at [354, 165] on icon "button" at bounding box center [363, 168] width 19 height 19
click at [86, 237] on button "talk" at bounding box center [83, 228] width 45 height 29
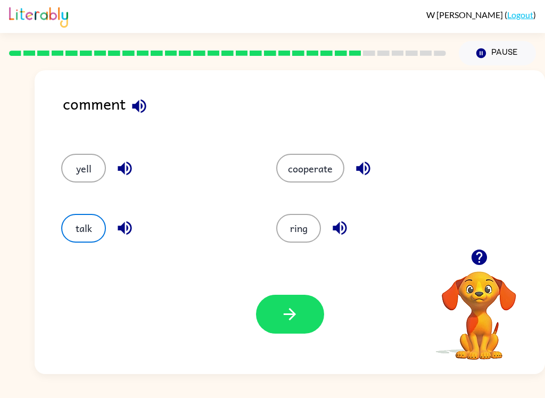
click at [278, 315] on button "button" at bounding box center [290, 314] width 68 height 39
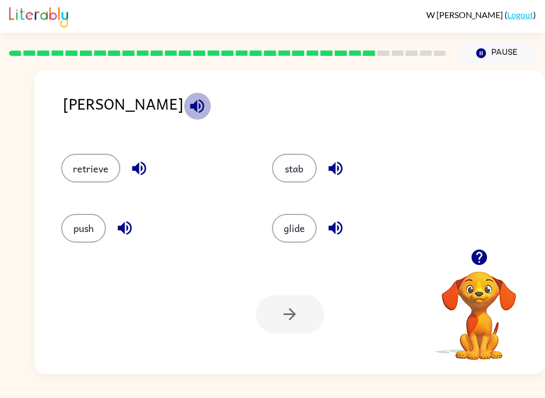
click at [183, 110] on button "button" at bounding box center [196, 106] width 27 height 27
click at [134, 180] on button "button" at bounding box center [138, 168] width 27 height 27
click at [116, 229] on icon "button" at bounding box center [124, 228] width 19 height 19
click at [329, 217] on button "button" at bounding box center [335, 227] width 27 height 27
click at [330, 168] on icon "button" at bounding box center [335, 169] width 14 height 14
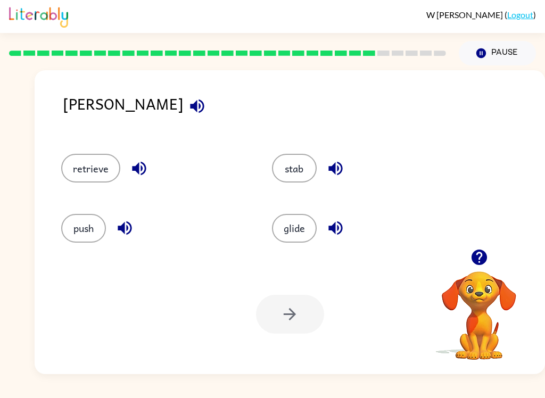
click at [190, 106] on icon "button" at bounding box center [197, 106] width 14 height 14
click at [142, 172] on icon "button" at bounding box center [139, 168] width 19 height 19
click at [134, 235] on button "button" at bounding box center [124, 227] width 27 height 27
click at [101, 213] on div "push" at bounding box center [146, 224] width 211 height 60
click at [77, 231] on button "push" at bounding box center [83, 228] width 45 height 29
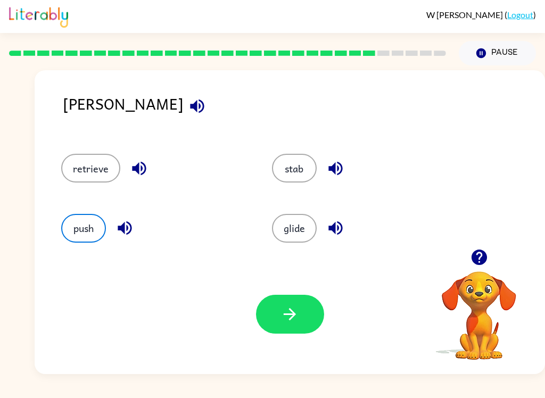
click at [288, 326] on button "button" at bounding box center [290, 314] width 68 height 39
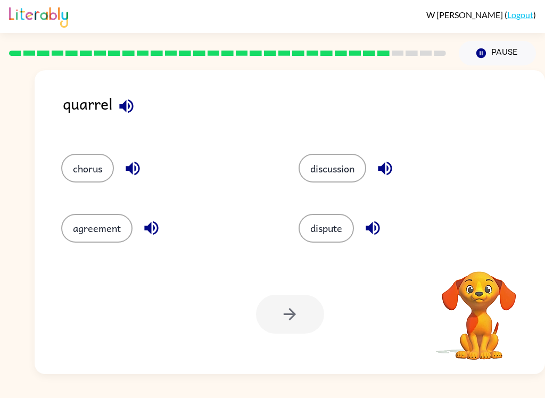
click at [123, 111] on icon "button" at bounding box center [126, 106] width 19 height 19
click at [136, 180] on button "button" at bounding box center [132, 168] width 27 height 27
click at [146, 229] on icon "button" at bounding box center [151, 228] width 14 height 14
click at [375, 235] on icon "button" at bounding box center [372, 228] width 19 height 19
click at [374, 170] on button "button" at bounding box center [384, 168] width 27 height 27
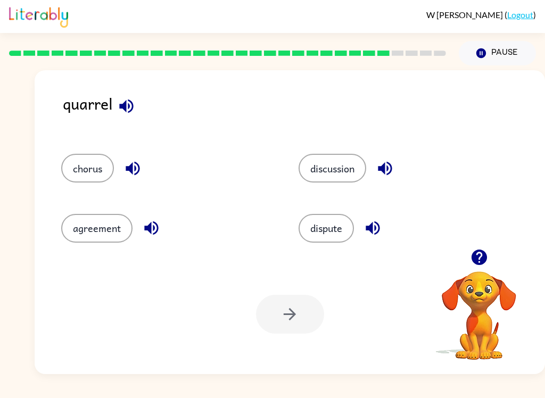
click at [81, 176] on button "chorus" at bounding box center [87, 168] width 53 height 29
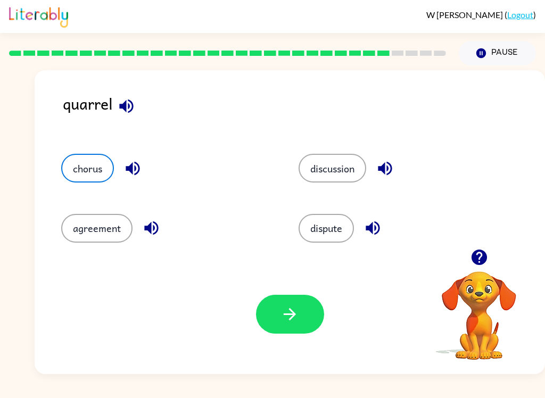
click at [263, 307] on button "button" at bounding box center [290, 314] width 68 height 39
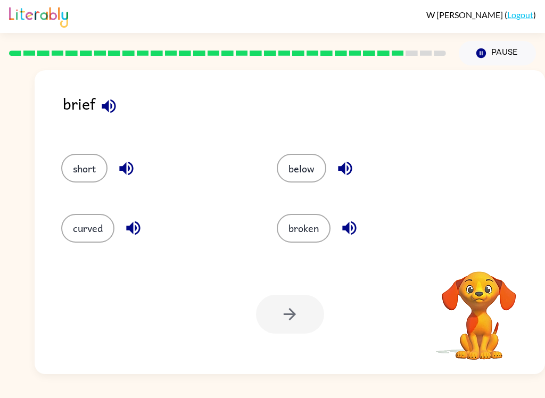
click at [108, 101] on icon "button" at bounding box center [108, 106] width 19 height 19
click at [135, 238] on button "button" at bounding box center [133, 227] width 27 height 27
click at [336, 229] on button "button" at bounding box center [349, 227] width 27 height 27
click at [77, 179] on button "short" at bounding box center [84, 168] width 46 height 29
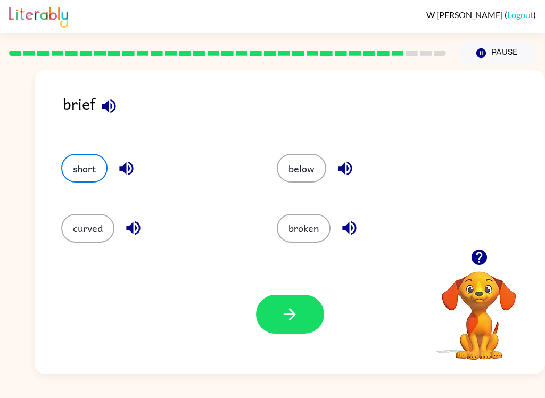
click at [278, 315] on button "button" at bounding box center [290, 314] width 68 height 39
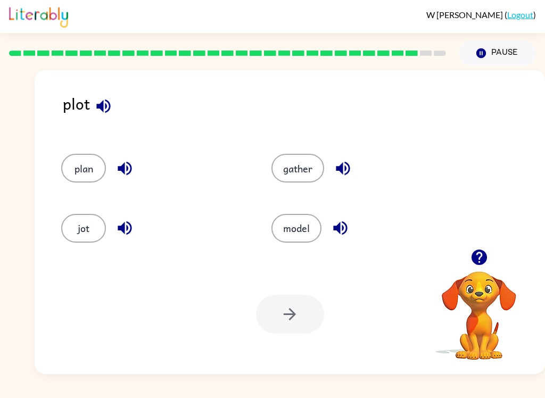
click at [95, 115] on icon "button" at bounding box center [103, 106] width 19 height 19
click at [122, 175] on icon "button" at bounding box center [124, 168] width 19 height 19
click at [127, 228] on icon "button" at bounding box center [125, 228] width 14 height 14
click at [340, 233] on icon "button" at bounding box center [340, 228] width 19 height 19
click at [341, 178] on icon "button" at bounding box center [342, 168] width 19 height 19
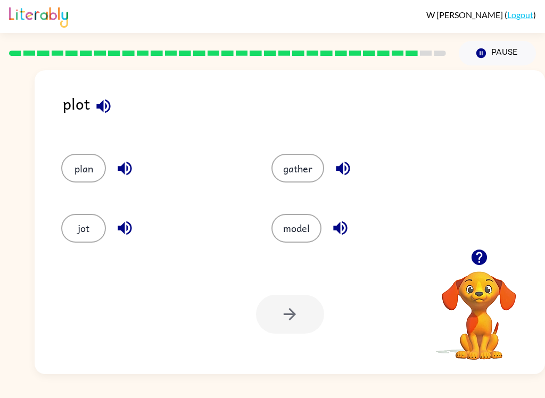
click at [301, 182] on button "gather" at bounding box center [297, 168] width 53 height 29
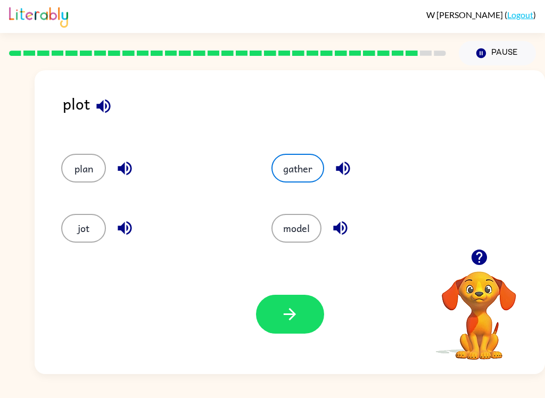
click at [272, 328] on button "button" at bounding box center [290, 314] width 68 height 39
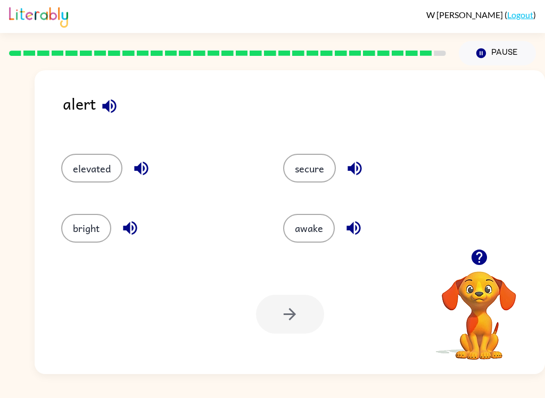
click at [121, 112] on button "button" at bounding box center [109, 106] width 27 height 27
click at [114, 118] on button "button" at bounding box center [109, 106] width 27 height 27
click at [135, 172] on icon "button" at bounding box center [141, 168] width 19 height 19
click at [125, 235] on icon "button" at bounding box center [130, 228] width 19 height 19
click at [357, 237] on icon "button" at bounding box center [353, 228] width 19 height 19
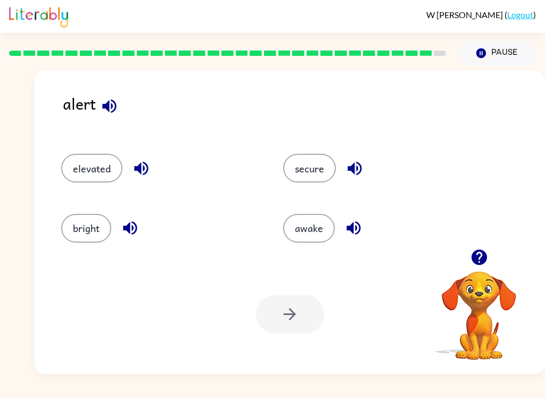
click at [349, 166] on icon "button" at bounding box center [354, 168] width 19 height 19
click at [295, 181] on button "secure" at bounding box center [309, 168] width 53 height 29
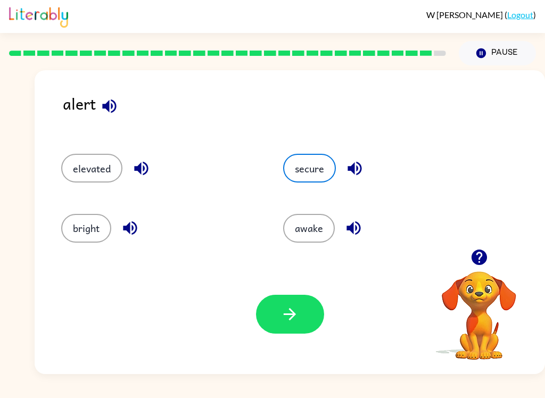
click at [259, 339] on div "Your browser must support playing .mp4 files to use Literably. Please try using…" at bounding box center [290, 314] width 510 height 120
click at [279, 319] on button "button" at bounding box center [290, 314] width 68 height 39
